Goal: Obtain resource: Download file/media

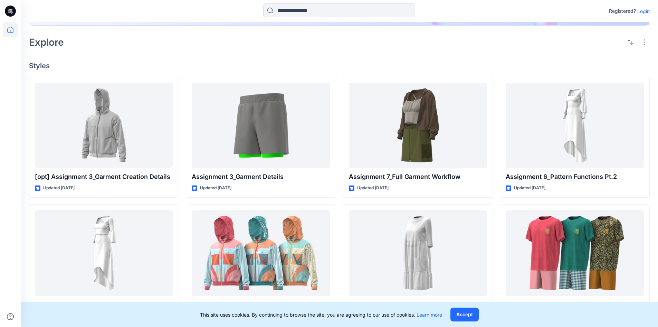
scroll to position [145, 0]
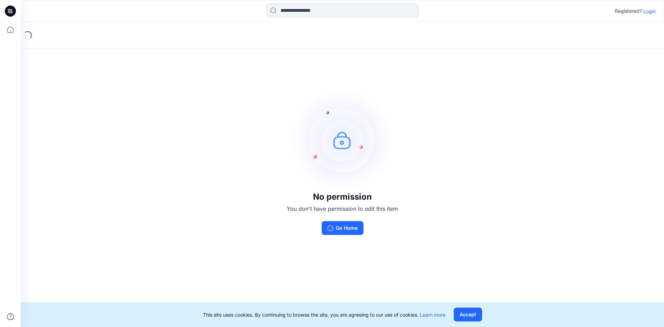
click at [648, 12] on p "Login" at bounding box center [649, 11] width 12 height 7
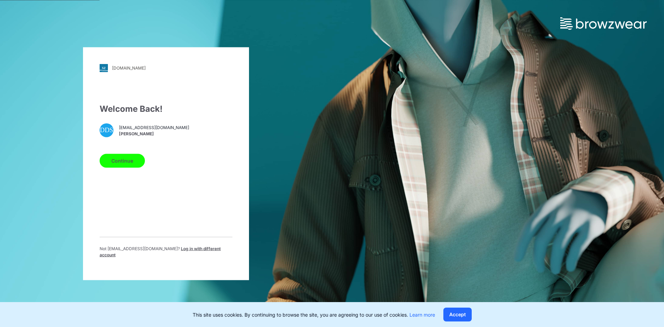
click at [126, 163] on button "Continue" at bounding box center [122, 160] width 45 height 14
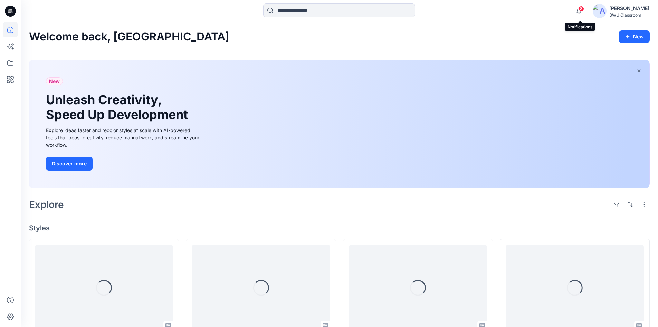
click at [583, 10] on span "8" at bounding box center [582, 9] width 6 height 6
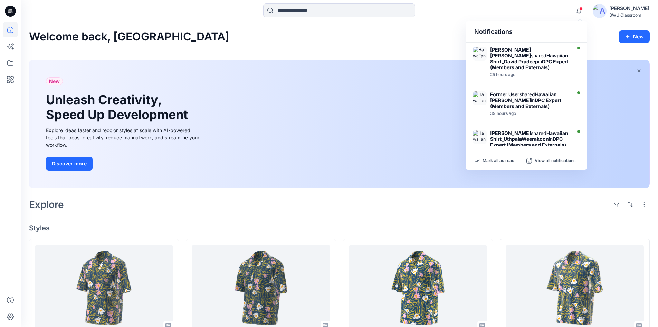
click at [512, 9] on div "Notifications David Pradeep shared Hawaiian Shirt_David Pradeep in DPC Expert (…" at bounding box center [339, 10] width 637 height 15
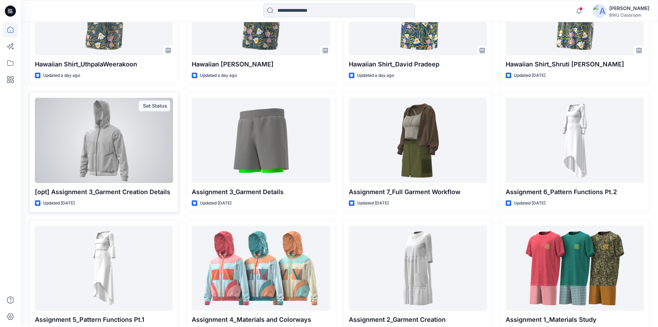
scroll to position [276, 0]
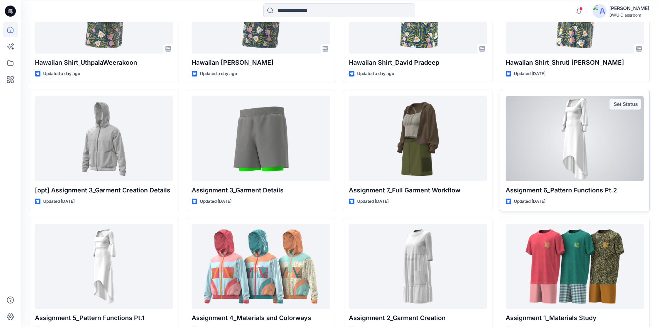
click at [547, 139] on div at bounding box center [575, 138] width 138 height 85
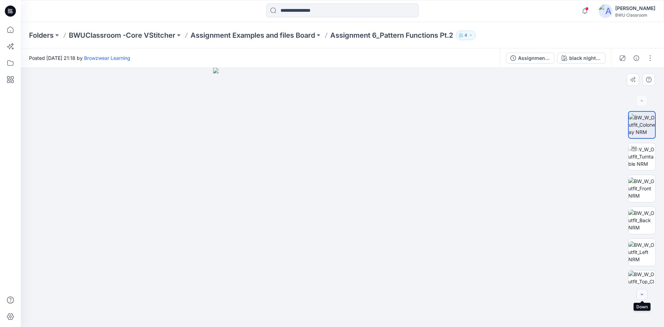
click at [637, 293] on button "button" at bounding box center [641, 294] width 11 height 11
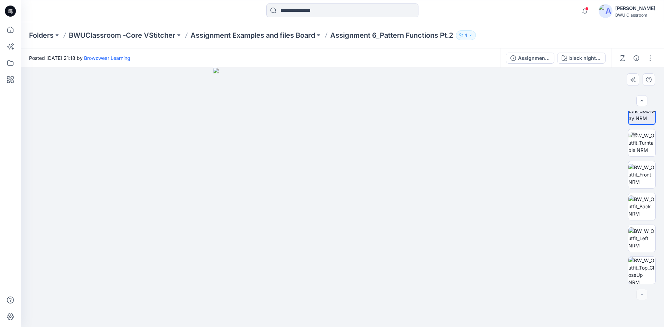
click at [639, 293] on div at bounding box center [641, 294] width 11 height 11
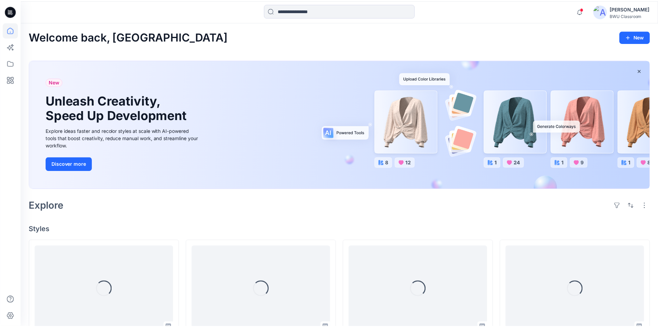
scroll to position [276, 0]
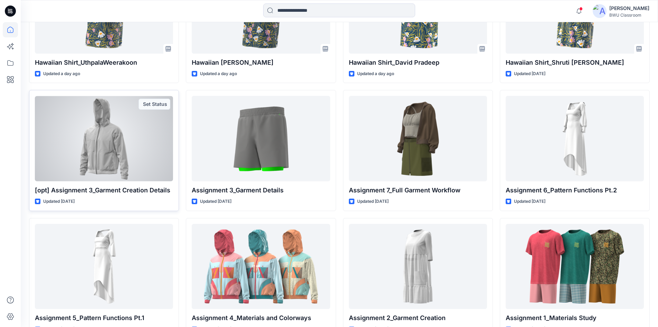
click at [110, 137] on div at bounding box center [104, 138] width 138 height 85
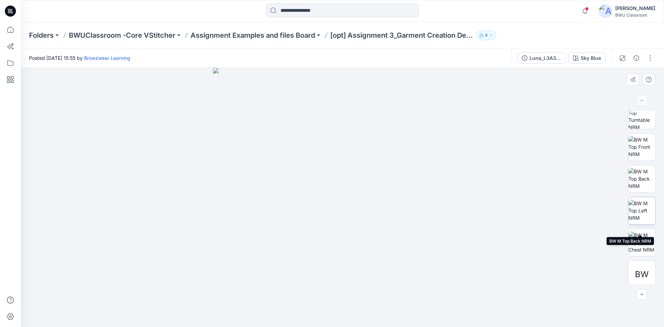
scroll to position [46, 0]
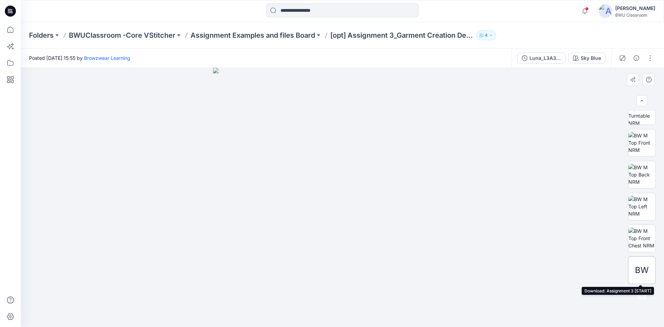
click at [639, 272] on span "BW" at bounding box center [641, 270] width 14 height 12
click at [638, 269] on span "BW" at bounding box center [641, 270] width 14 height 12
click at [640, 291] on div at bounding box center [641, 294] width 11 height 11
click at [639, 269] on span "BW" at bounding box center [641, 270] width 14 height 12
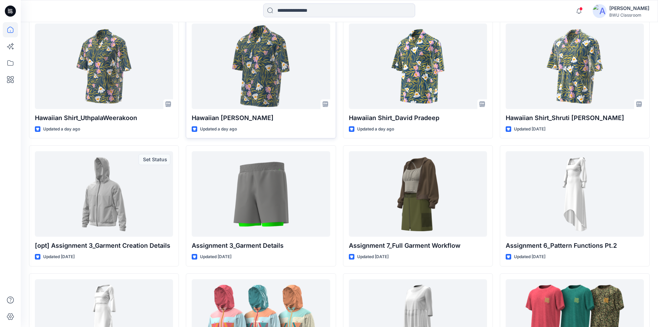
scroll to position [207, 0]
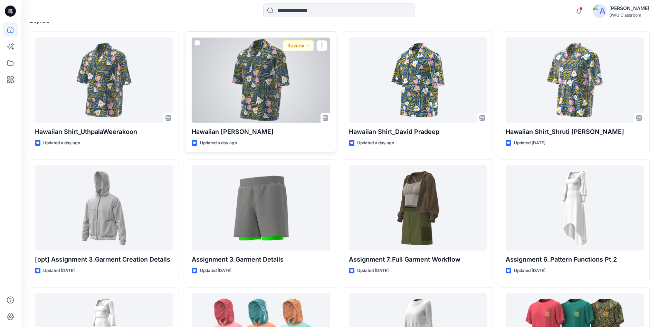
click at [265, 90] on div at bounding box center [261, 79] width 138 height 85
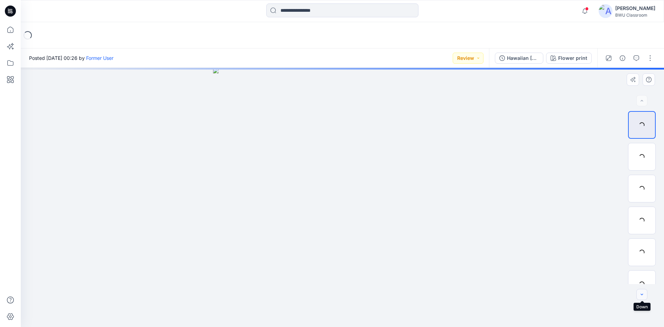
click at [641, 294] on icon "button" at bounding box center [642, 294] width 6 height 6
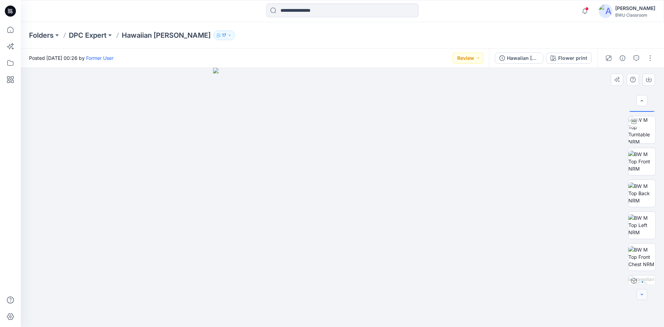
click at [641, 294] on icon "button" at bounding box center [642, 294] width 6 height 6
click at [641, 294] on div at bounding box center [641, 294] width 11 height 11
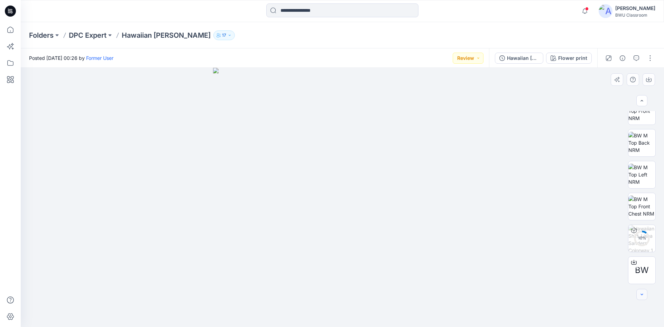
click at [641, 294] on div at bounding box center [641, 294] width 11 height 11
click at [632, 260] on icon at bounding box center [634, 262] width 6 height 6
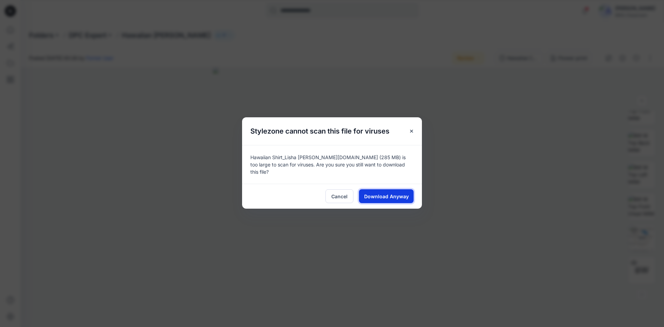
click at [396, 192] on span "Download Anyway" at bounding box center [386, 195] width 45 height 7
